Goal: Navigation & Orientation: Find specific page/section

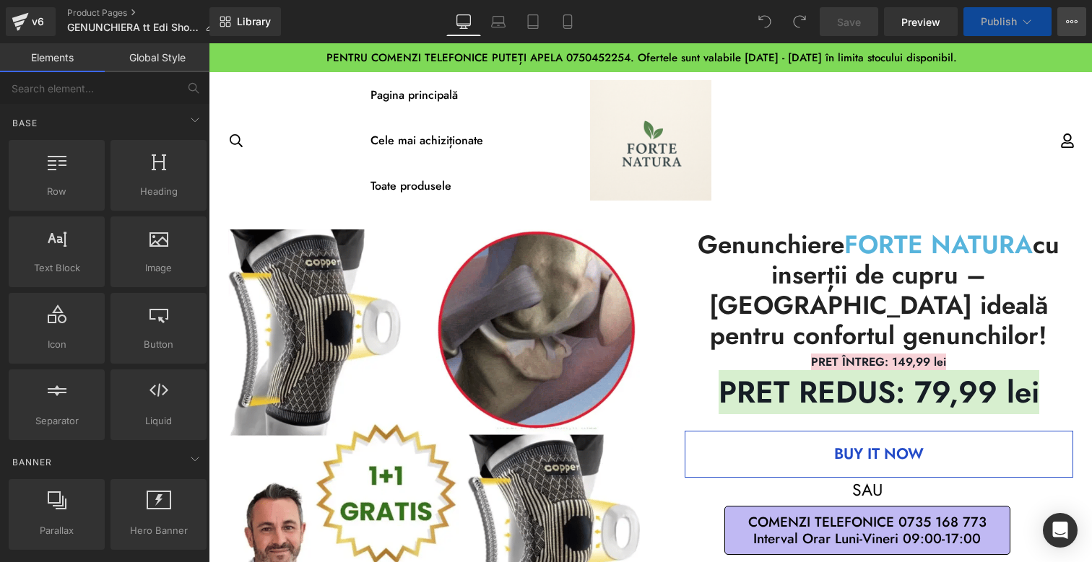
click at [1078, 29] on button "View Live Page View with current Template Save Template to Library Schedule Pub…" at bounding box center [1071, 21] width 29 height 29
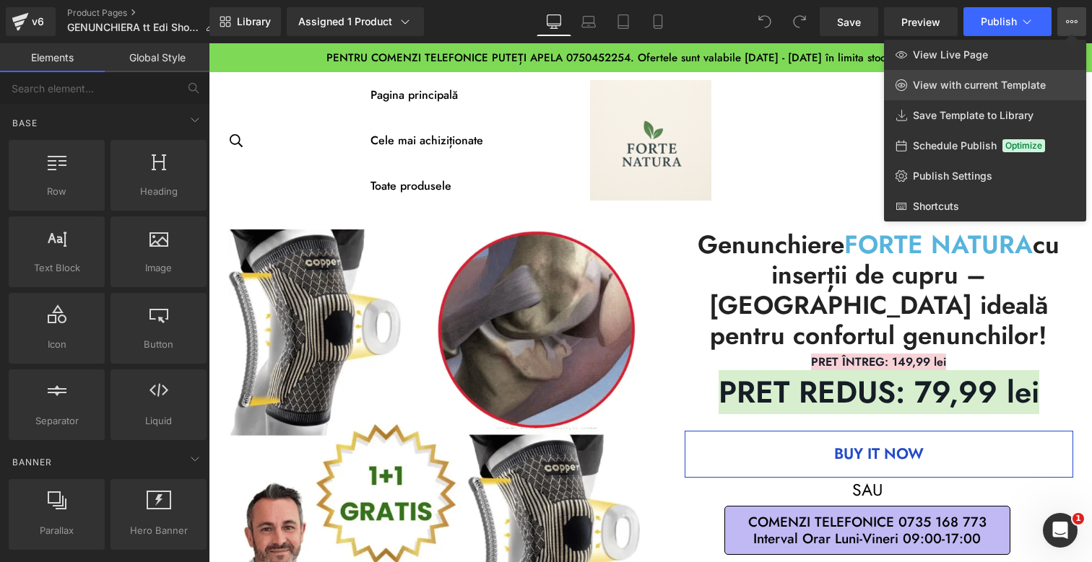
click at [986, 88] on span "View with current Template" at bounding box center [979, 85] width 133 height 13
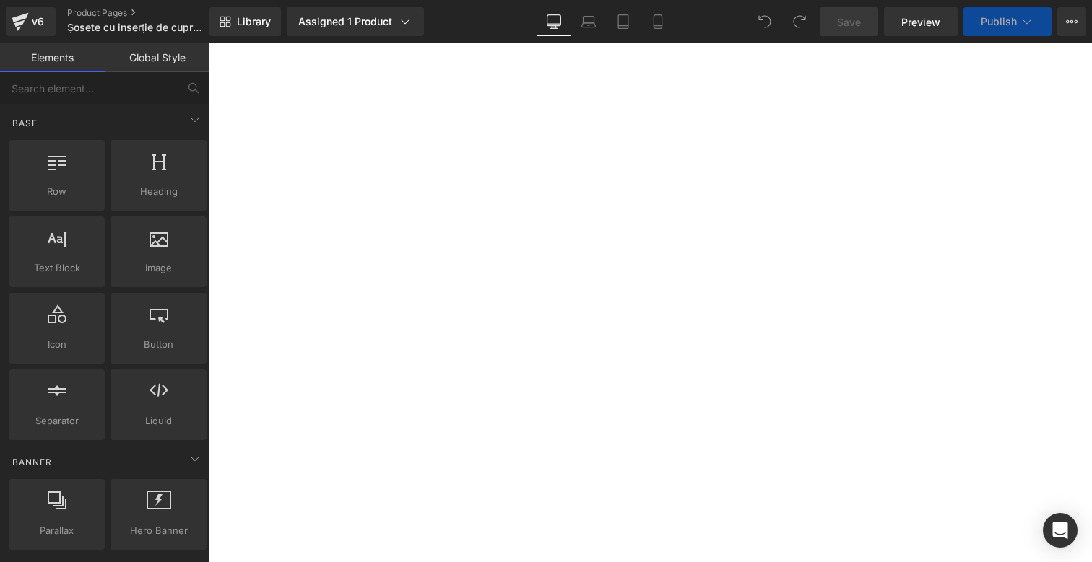
click at [1063, 30] on button "View Live Page View with current Template Save Template to Library Schedule Pub…" at bounding box center [1071, 21] width 29 height 29
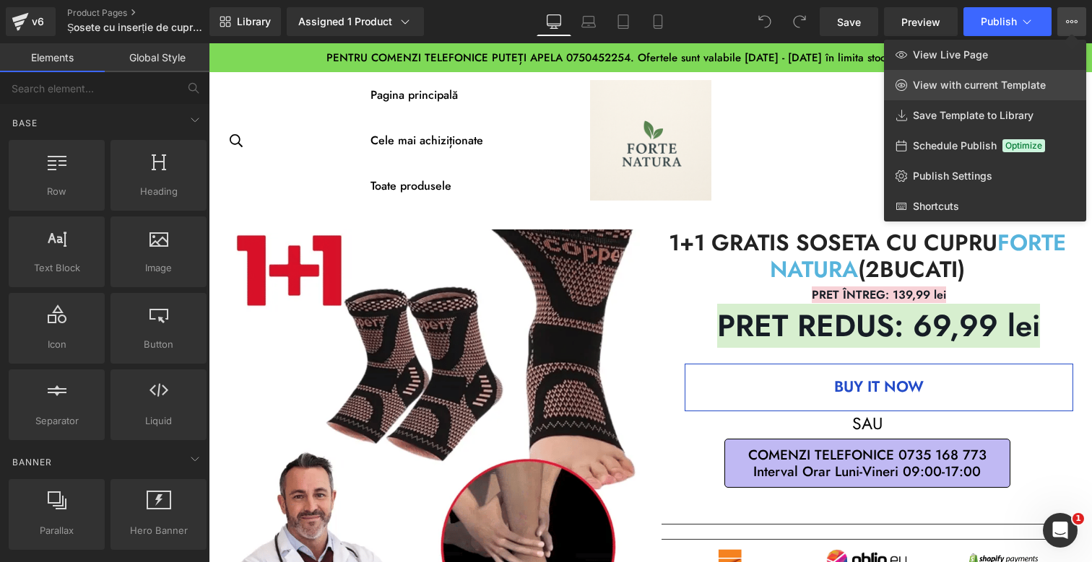
click at [1015, 82] on span "View with current Template" at bounding box center [979, 85] width 133 height 13
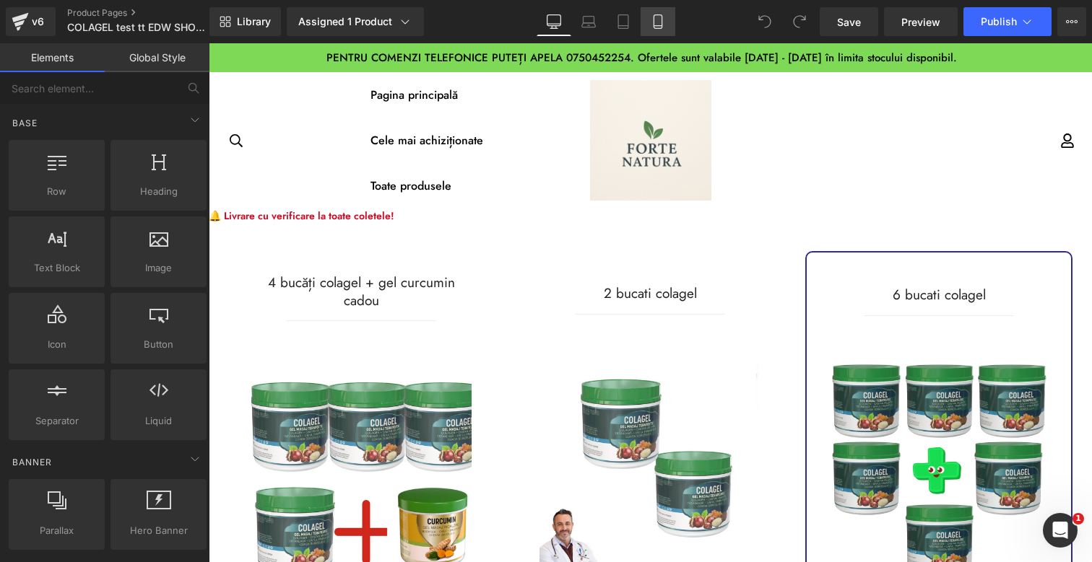
click at [656, 30] on link "Mobile" at bounding box center [657, 21] width 35 height 29
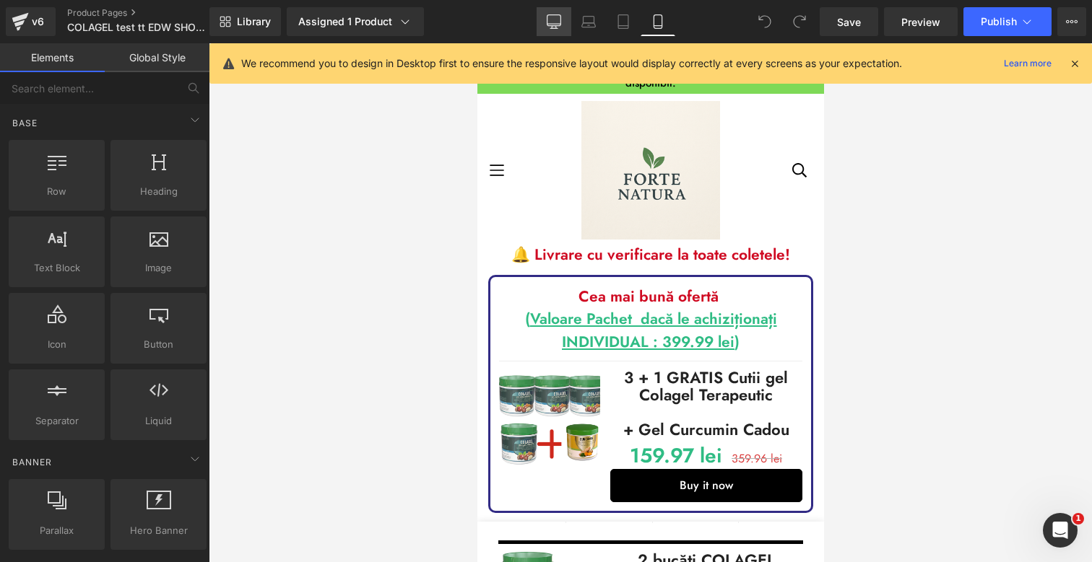
click at [567, 23] on link "Desktop" at bounding box center [553, 21] width 35 height 29
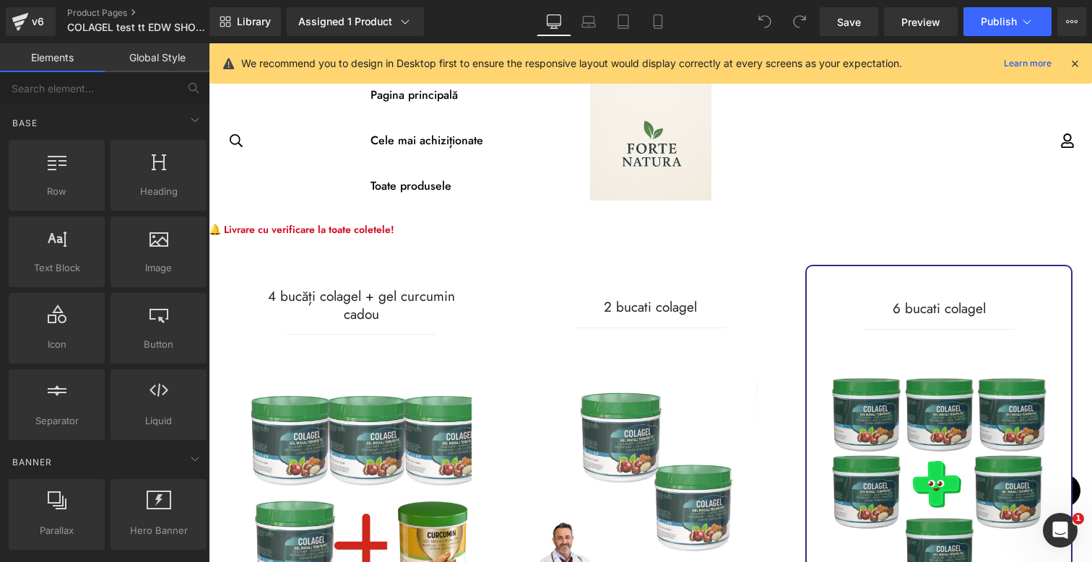
scroll to position [179, 0]
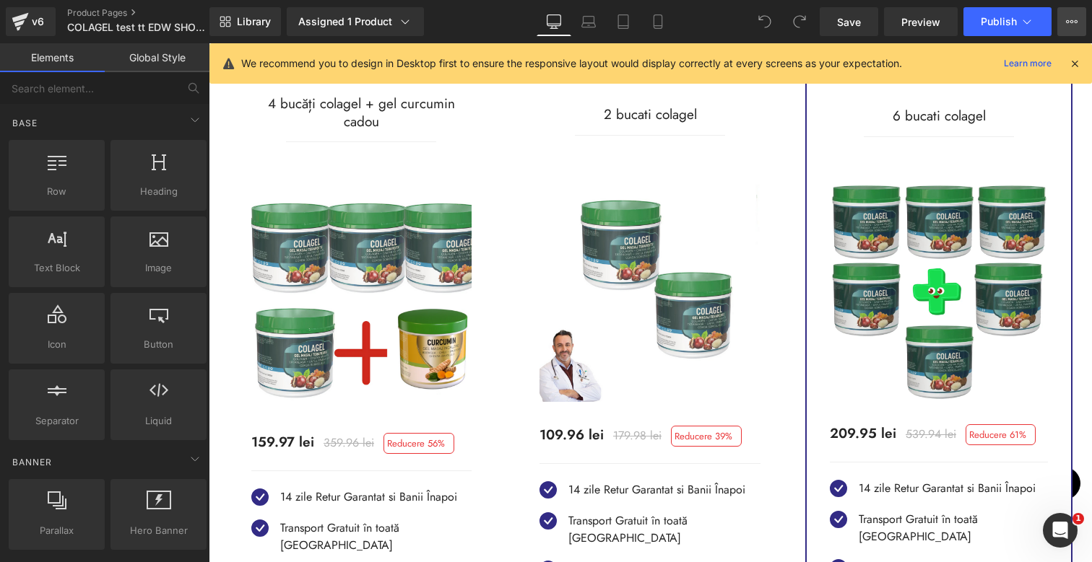
click at [1071, 23] on icon at bounding box center [1072, 21] width 4 height 3
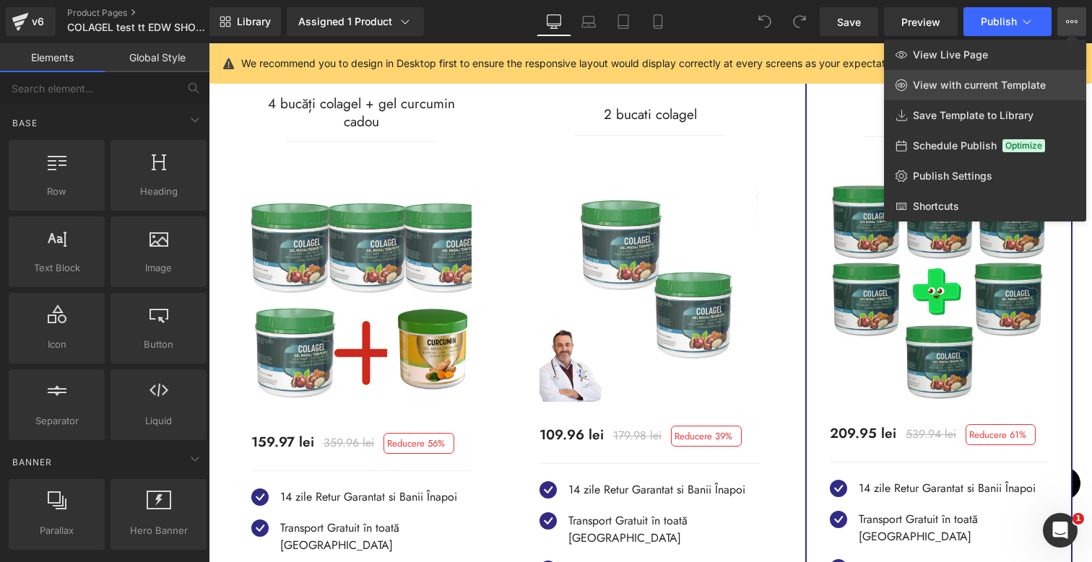
click at [983, 92] on link "View with current Template" at bounding box center [985, 85] width 202 height 30
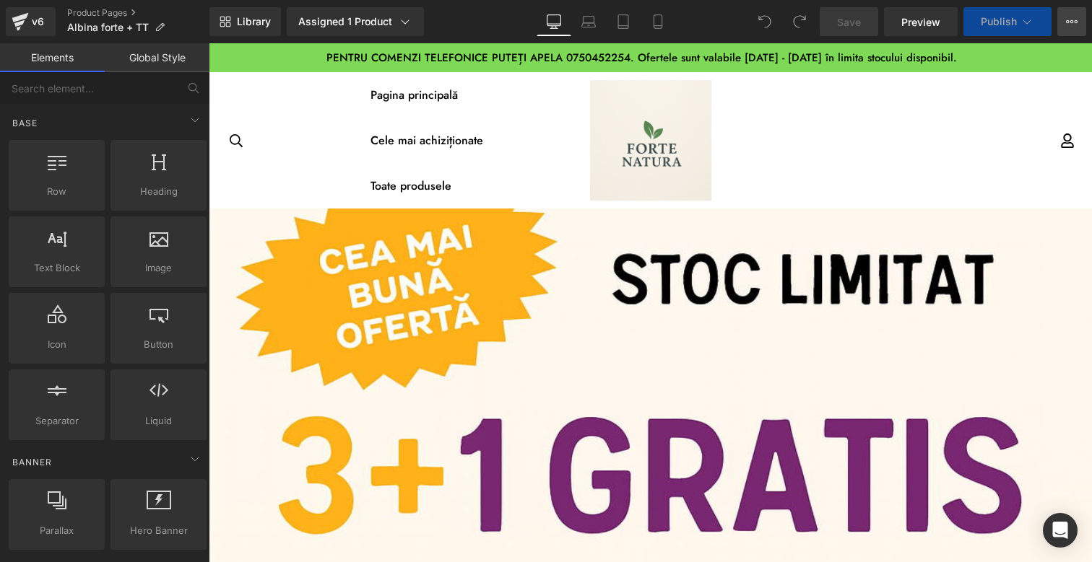
drag, startPoint x: 1061, startPoint y: 30, endPoint x: 736, endPoint y: 81, distance: 328.2
click at [1061, 30] on button "View Live Page View with current Template Save Template to Library Schedule Pub…" at bounding box center [1071, 21] width 29 height 29
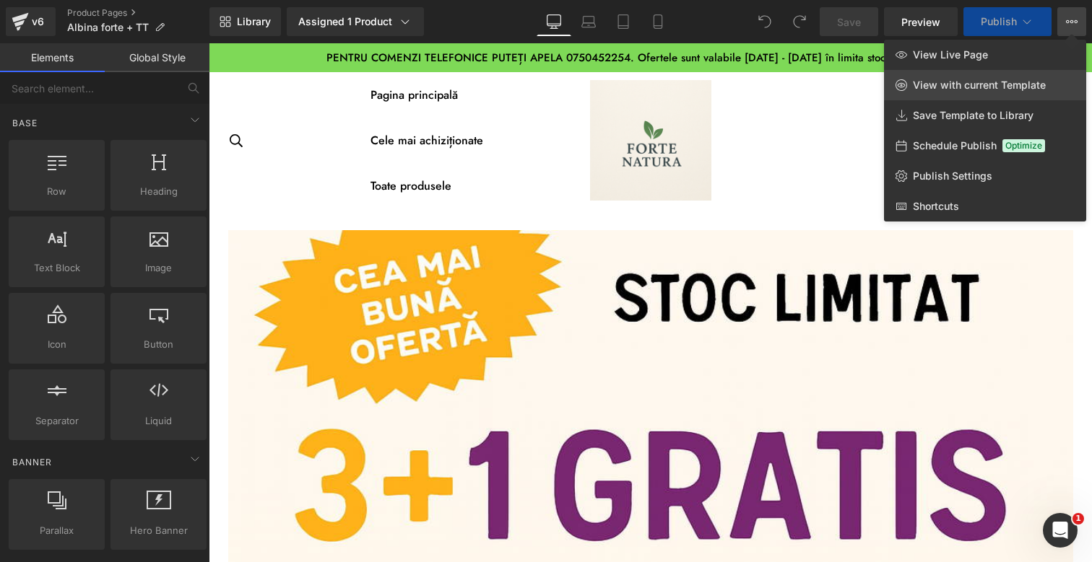
click at [1006, 86] on span "View with current Template" at bounding box center [979, 85] width 133 height 13
